Goal: Information Seeking & Learning: Compare options

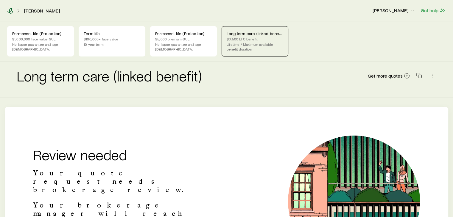
click at [10, 11] on icon at bounding box center [10, 11] width 6 height 6
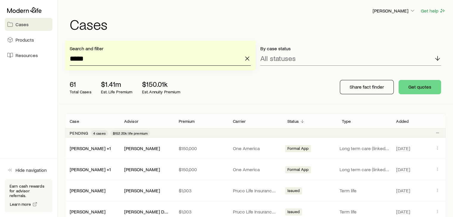
click at [130, 59] on input "*****" at bounding box center [160, 58] width 181 height 14
type input "*"
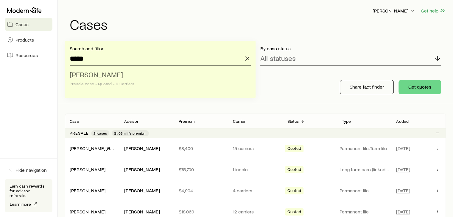
click at [83, 75] on span "[PERSON_NAME]" at bounding box center [96, 74] width 53 height 9
type input "**********"
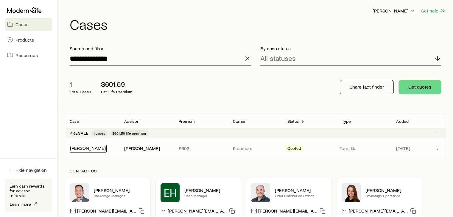
click at [92, 146] on link "[PERSON_NAME]" at bounding box center [88, 148] width 36 height 6
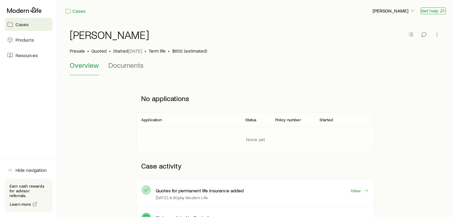
click at [434, 11] on button "Get help" at bounding box center [432, 10] width 25 height 7
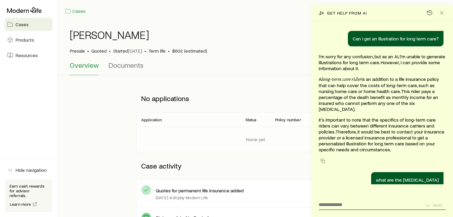
scroll to position [1883, 0]
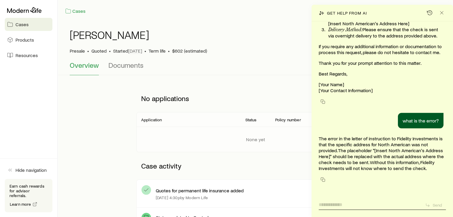
click at [359, 204] on textarea at bounding box center [369, 203] width 102 height 10
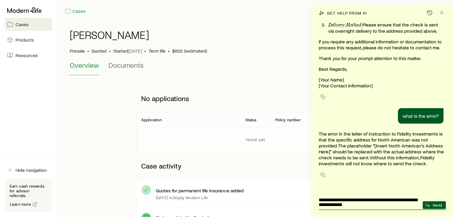
click at [389, 199] on textarea "**********" at bounding box center [369, 201] width 102 height 14
drag, startPoint x: 347, startPoint y: 204, endPoint x: 315, endPoint y: 196, distance: 33.6
click at [315, 196] on div "Can I get an illustration for long term care? I'm sorry for any confusion, but …" at bounding box center [381, 119] width 141 height 196
type textarea "**********"
click at [441, 13] on icon "Close" at bounding box center [441, 13] width 6 height 6
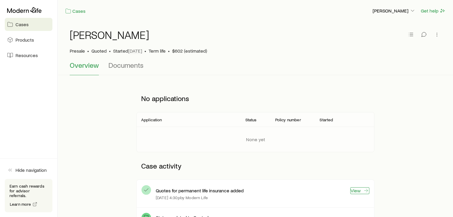
click at [361, 191] on link "View" at bounding box center [359, 190] width 19 height 7
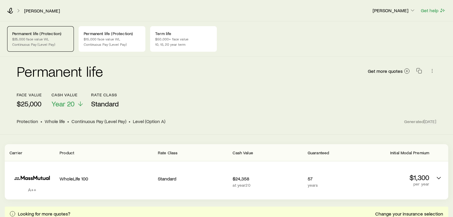
click at [31, 106] on p "$25,000" at bounding box center [29, 104] width 25 height 8
click at [163, 41] on p "$50,000+ face value" at bounding box center [183, 39] width 57 height 5
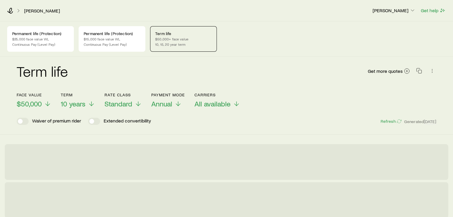
scroll to position [1888, 0]
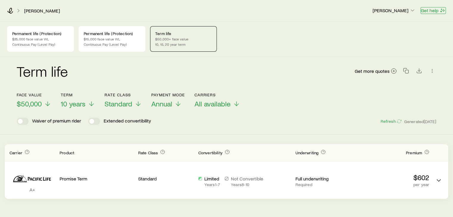
click at [437, 10] on button "Get help" at bounding box center [432, 10] width 25 height 7
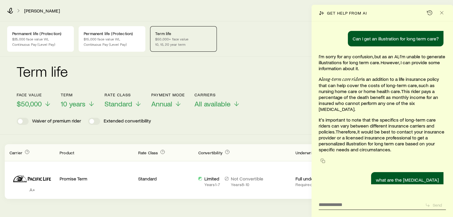
scroll to position [1883, 0]
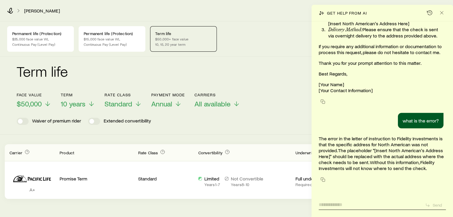
click at [366, 205] on textarea at bounding box center [369, 203] width 102 height 10
paste textarea "**********"
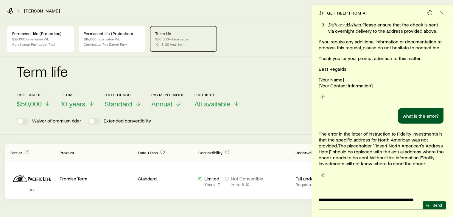
click at [378, 201] on textarea "**********" at bounding box center [369, 201] width 102 height 14
type textarea "**********"
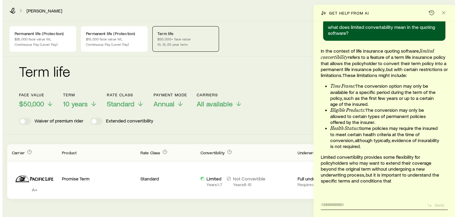
scroll to position [2072, 0]
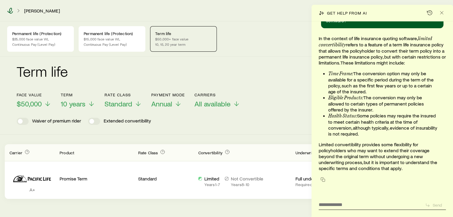
click at [9, 11] on icon at bounding box center [10, 11] width 6 height 6
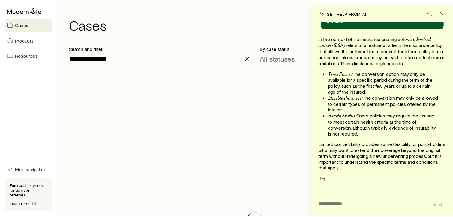
scroll to position [2072, 0]
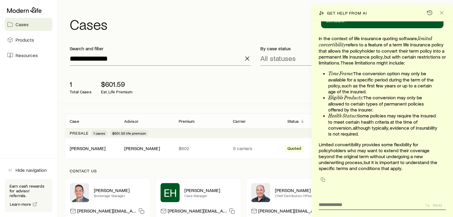
click at [244, 61] on icon "button" at bounding box center [246, 58] width 7 height 7
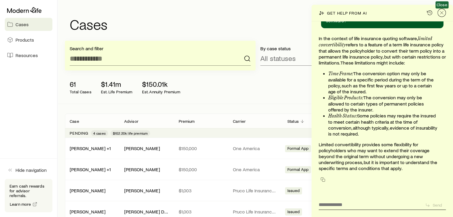
click at [442, 12] on icon "Close" at bounding box center [441, 13] width 6 height 6
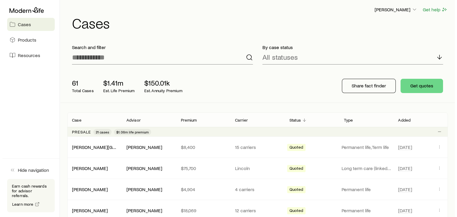
scroll to position [0, 0]
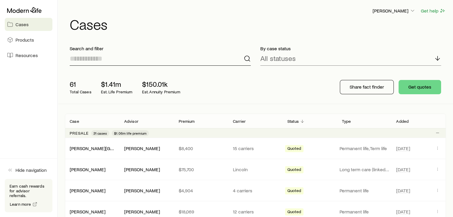
click at [115, 57] on input at bounding box center [160, 58] width 181 height 14
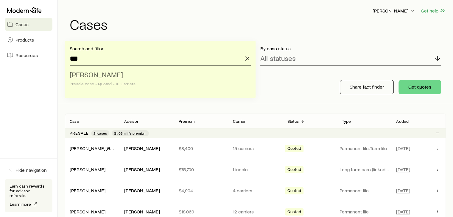
click at [101, 72] on span "[PERSON_NAME]" at bounding box center [96, 74] width 53 height 9
type input "**********"
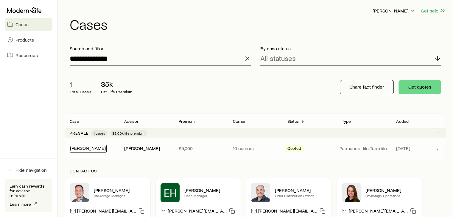
click at [85, 148] on link "[PERSON_NAME]" at bounding box center [88, 148] width 36 height 6
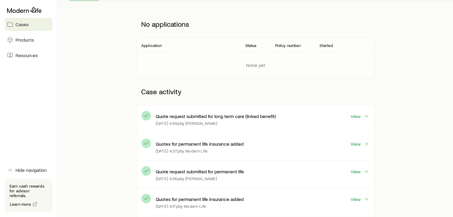
scroll to position [77, 0]
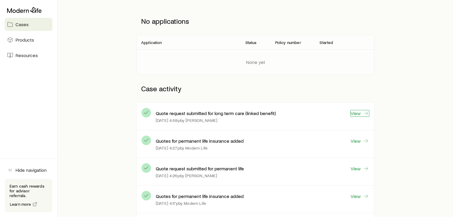
click at [359, 114] on link "View" at bounding box center [359, 113] width 19 height 7
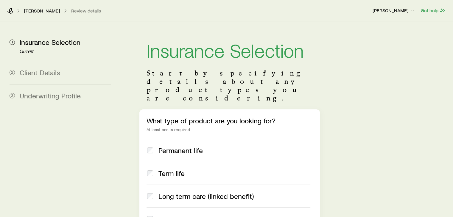
scroll to position [2072, 0]
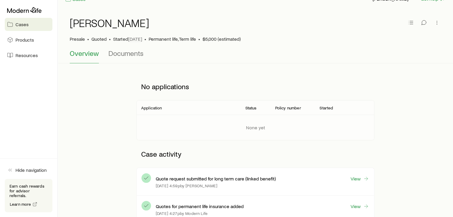
click at [374, 212] on div "Quotes for permanent life insurance added View [DATE] 4:27p by Modern Life" at bounding box center [255, 210] width 237 height 28
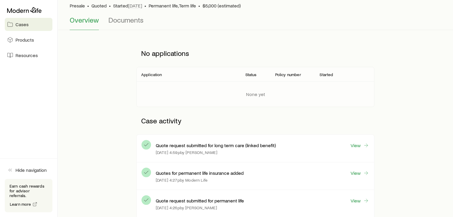
scroll to position [48, 0]
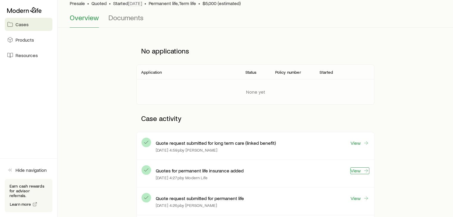
click at [353, 171] on link "View" at bounding box center [359, 171] width 19 height 7
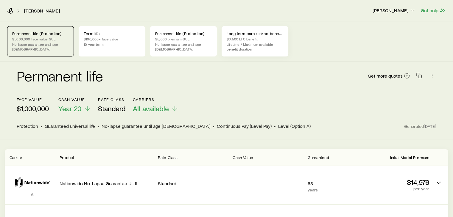
click at [252, 48] on p "Lifetime / Maximum available benefit duration" at bounding box center [254, 47] width 57 height 10
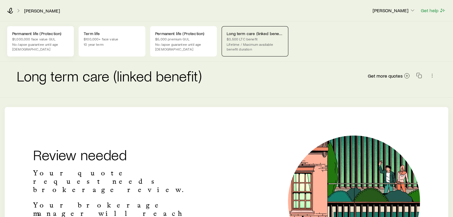
click at [24, 42] on p "No-lapse guarantee until age [DEMOGRAPHIC_DATA]" at bounding box center [40, 47] width 57 height 10
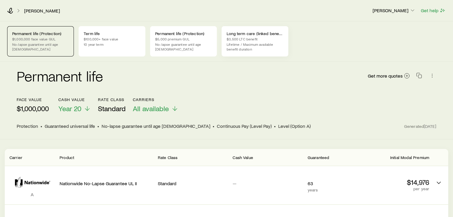
click at [235, 40] on p "$3,500 LTC benefit" at bounding box center [254, 39] width 57 height 5
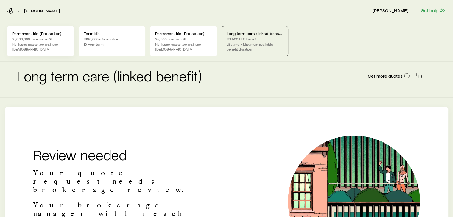
click at [57, 42] on p "No-lapse guarantee until age [DEMOGRAPHIC_DATA]" at bounding box center [40, 47] width 57 height 10
